Goal: Information Seeking & Learning: Learn about a topic

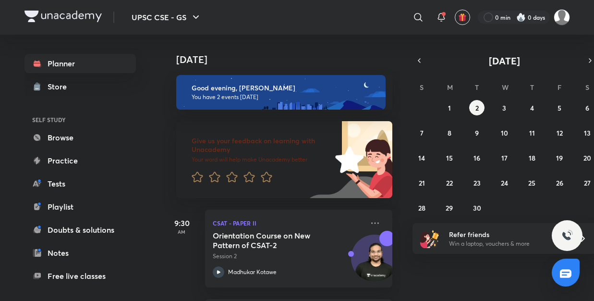
scroll to position [84, 0]
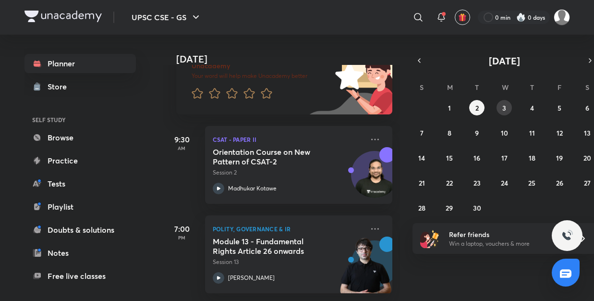
click at [506, 111] on button "3" at bounding box center [504, 107] width 15 height 15
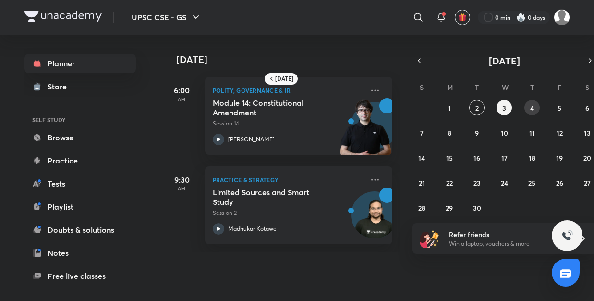
click at [537, 110] on button "4" at bounding box center [532, 107] width 15 height 15
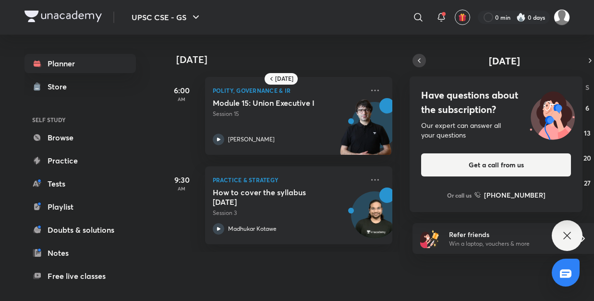
click at [416, 63] on icon "button" at bounding box center [420, 60] width 8 height 9
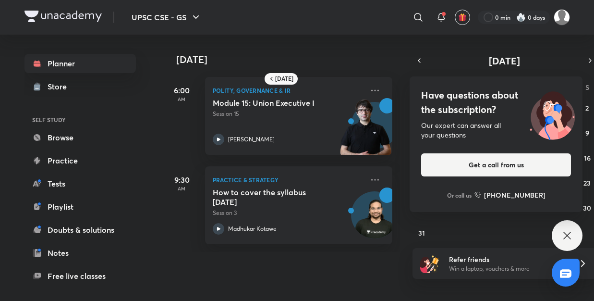
click at [566, 239] on icon at bounding box center [568, 236] width 12 height 12
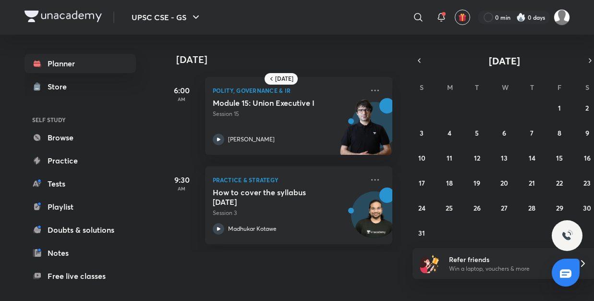
scroll to position [0, 2]
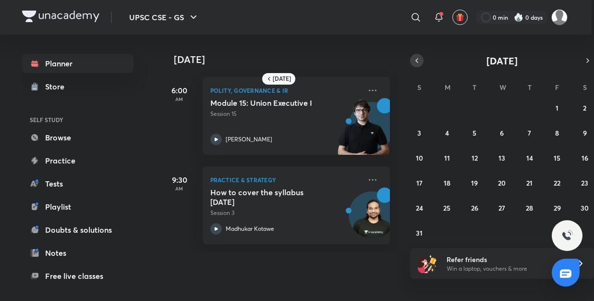
click at [420, 62] on button "button" at bounding box center [416, 60] width 13 height 13
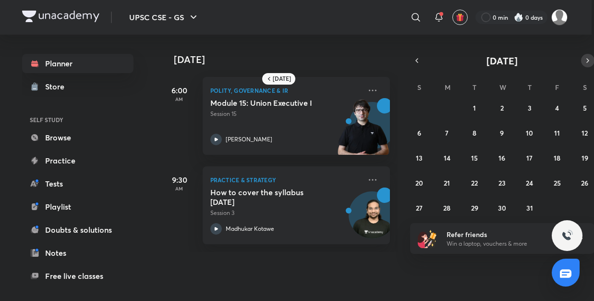
click at [590, 61] on icon "button" at bounding box center [588, 60] width 8 height 9
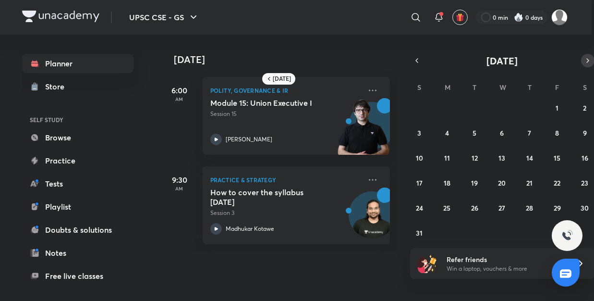
click at [587, 62] on icon "button" at bounding box center [588, 61] width 2 height 4
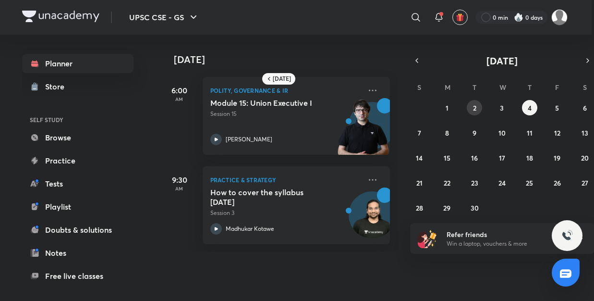
click at [473, 110] on abbr "2" at bounding box center [474, 107] width 3 height 9
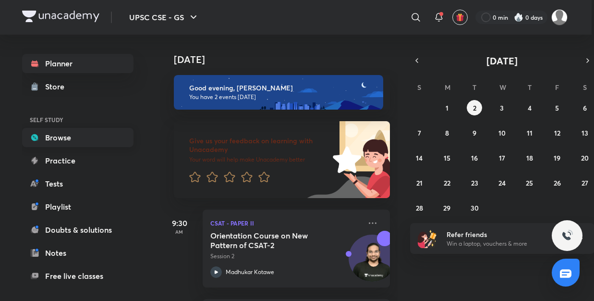
click at [70, 138] on link "Browse" at bounding box center [77, 137] width 111 height 19
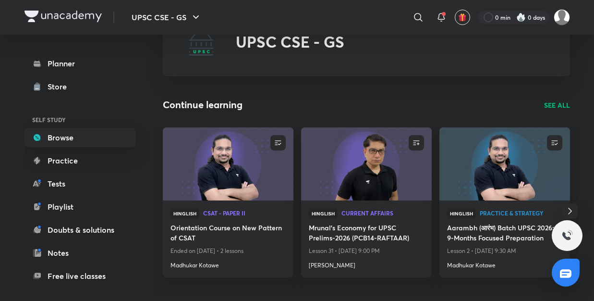
scroll to position [49, 0]
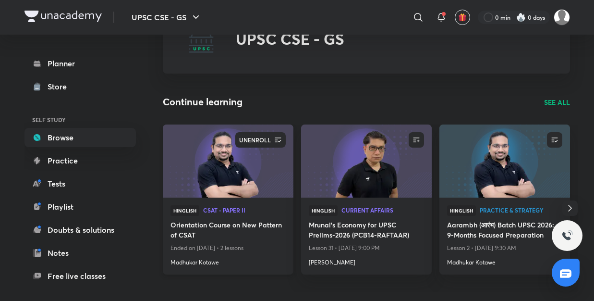
click at [272, 137] on div "UNENROLL" at bounding box center [254, 139] width 37 height 15
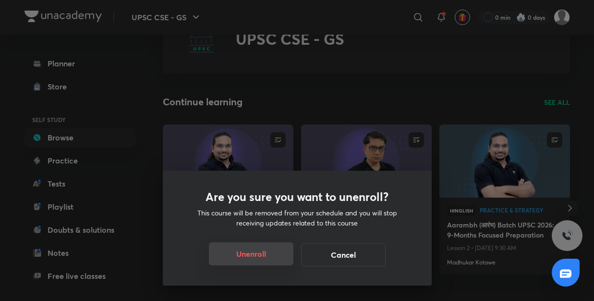
click at [257, 254] on button "Unenroll" at bounding box center [251, 253] width 85 height 23
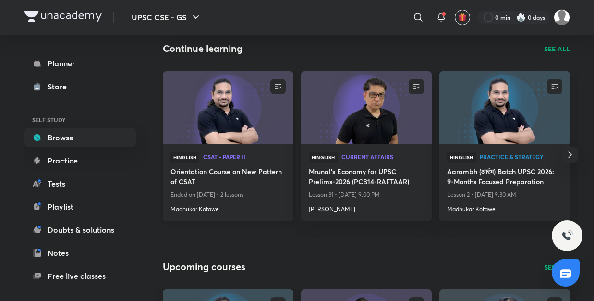
scroll to position [103, 0]
click at [238, 189] on p "Ended on [DATE] • 2 lessons" at bounding box center [228, 194] width 115 height 12
click at [261, 127] on img at bounding box center [227, 107] width 133 height 74
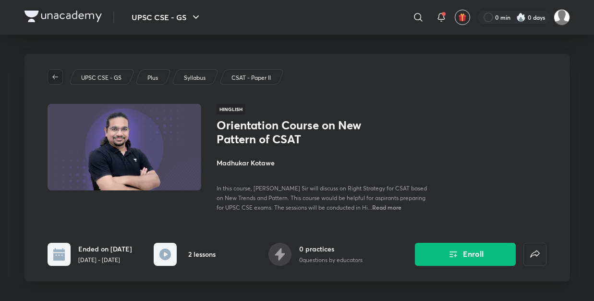
click at [54, 73] on icon "button" at bounding box center [55, 77] width 8 height 8
click at [59, 88] on div "UPSC CSE - GS Plus Syllabus CSAT - Paper II Hinglish Orientation Course on New …" at bounding box center [298, 167] width 546 height 227
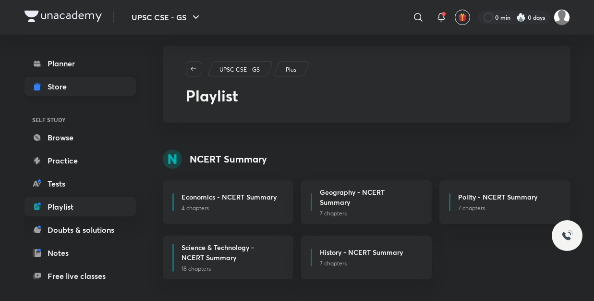
click at [59, 84] on div "Store" at bounding box center [60, 87] width 25 height 12
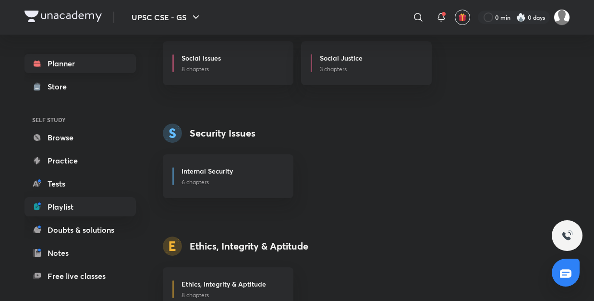
scroll to position [1352, 0]
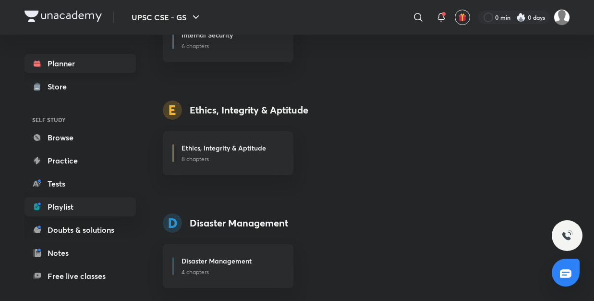
click at [62, 60] on link "Planner" at bounding box center [80, 63] width 111 height 19
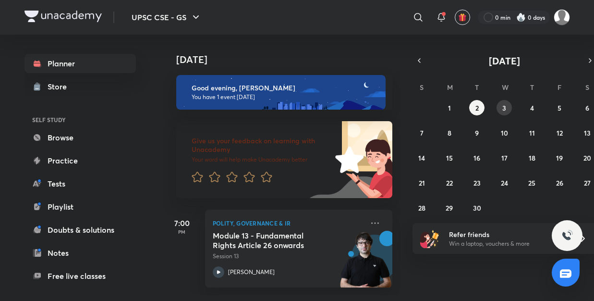
click at [499, 105] on button "3" at bounding box center [504, 107] width 15 height 15
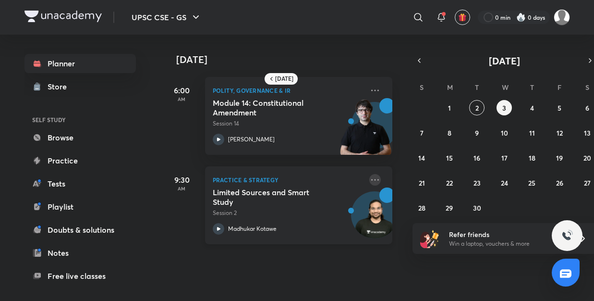
click at [371, 181] on icon at bounding box center [376, 180] width 12 height 12
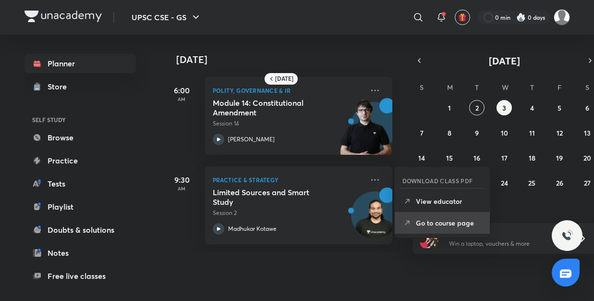
click at [437, 232] on li "Go to course page" at bounding box center [442, 223] width 95 height 22
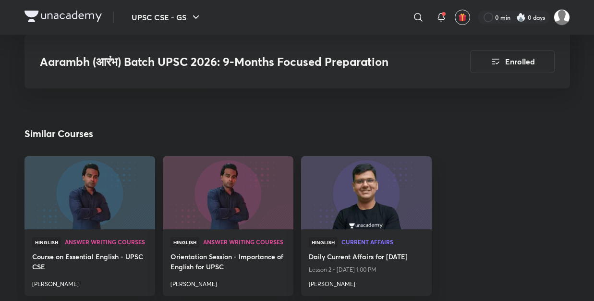
scroll to position [712, 0]
